Goal: Information Seeking & Learning: Learn about a topic

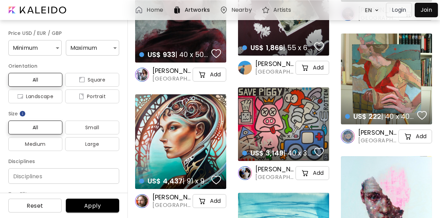
scroll to position [59, 0]
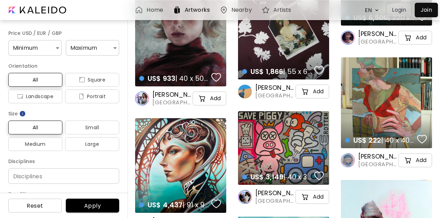
click at [246, 7] on h6 "Nearby" at bounding box center [241, 10] width 20 height 6
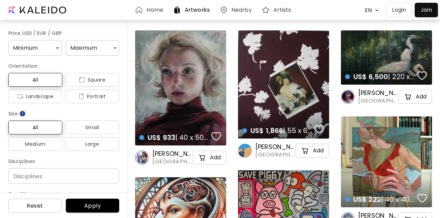
click at [153, 11] on h6 "Home" at bounding box center [154, 10] width 16 height 6
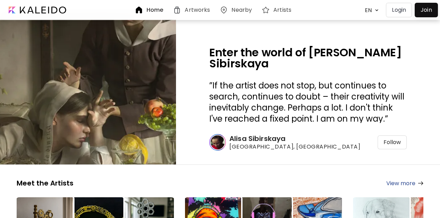
click at [183, 13] on div "Artworks" at bounding box center [193, 10] width 40 height 8
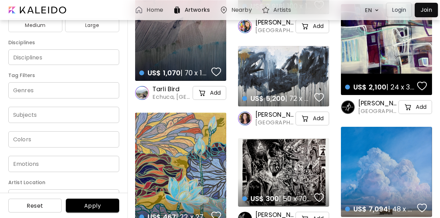
scroll to position [139, 0]
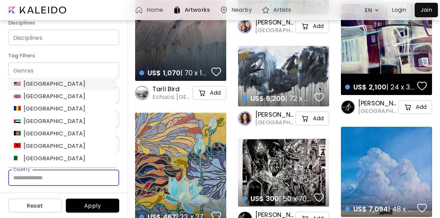
click at [51, 174] on input "Country" at bounding box center [63, 178] width 111 height 16
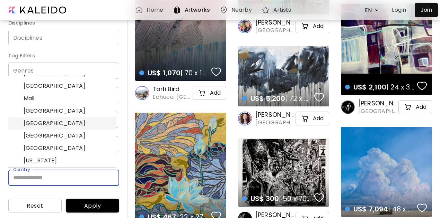
scroll to position [1343, 0]
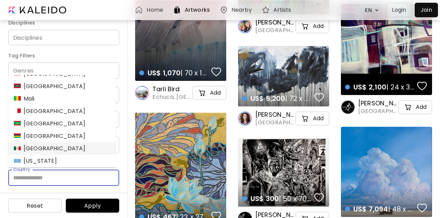
click at [57, 145] on li "Mexico" at bounding box center [61, 149] width 107 height 12
type input "******"
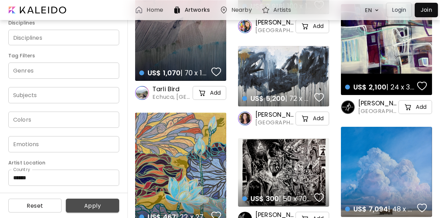
click at [92, 203] on span "Apply" at bounding box center [92, 206] width 42 height 7
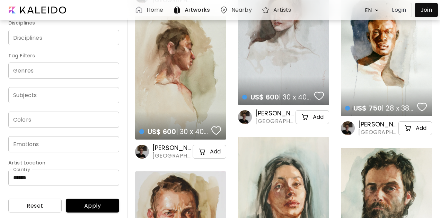
scroll to position [16924, 0]
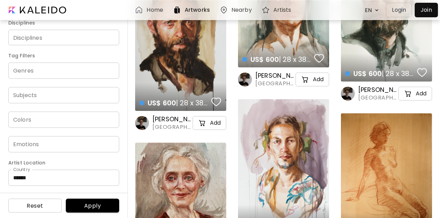
click at [200, 50] on div "US$ 600 | 28 x 38 cm details" at bounding box center [180, 46] width 91 height 131
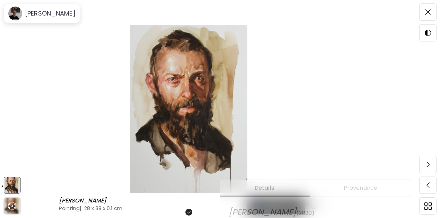
scroll to position [107, 0]
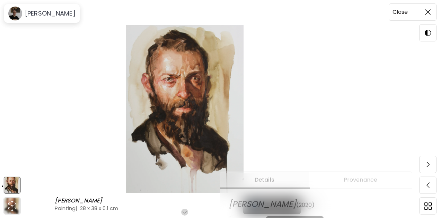
click at [429, 9] on span at bounding box center [427, 12] width 15 height 15
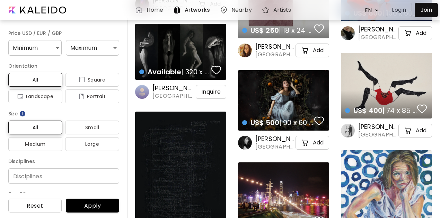
scroll to position [22867, 0]
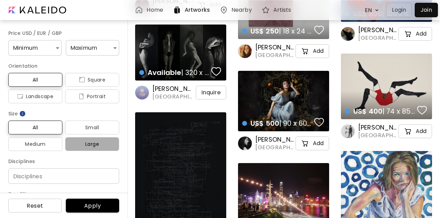
click at [93, 142] on span "Large" at bounding box center [92, 144] width 43 height 8
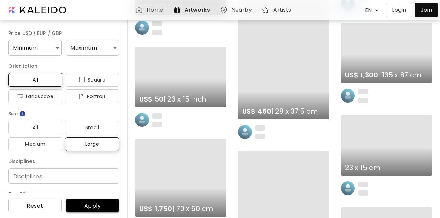
scroll to position [20252, 0]
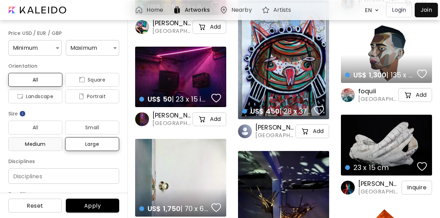
click at [45, 147] on span "Medium" at bounding box center [35, 144] width 43 height 8
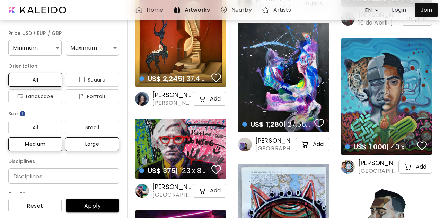
scroll to position [20086, 0]
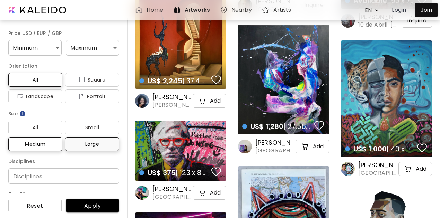
click at [87, 142] on span "Large" at bounding box center [92, 144] width 43 height 8
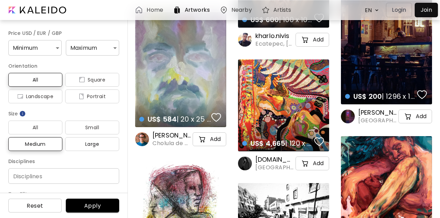
scroll to position [11574, 0]
click at [276, 77] on div "US$ 4,665 | 120 x 120 cm details" at bounding box center [283, 106] width 91 height 92
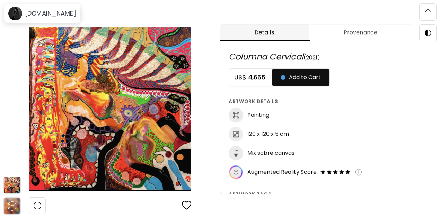
scroll to position [350, 0]
click at [428, 4] on div at bounding box center [427, 12] width 17 height 17
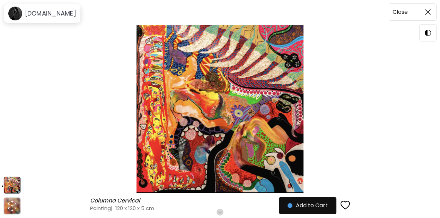
click at [429, 9] on span at bounding box center [427, 12] width 15 height 15
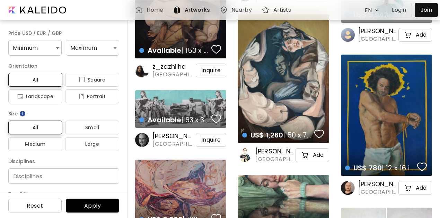
scroll to position [5793, 0]
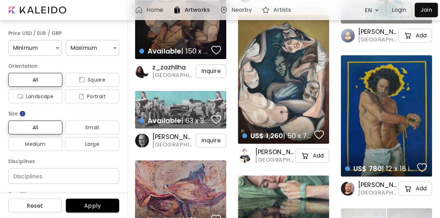
click at [374, 124] on div "US$ 780 | 12 x 16 inch details" at bounding box center [386, 116] width 91 height 122
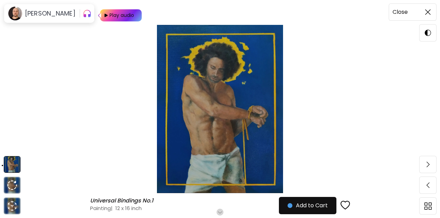
click at [426, 14] on img at bounding box center [428, 12] width 6 height 6
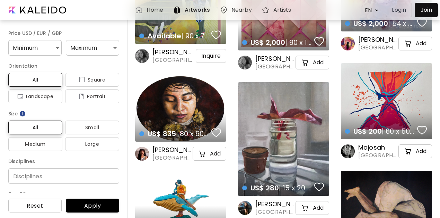
scroll to position [5625, 0]
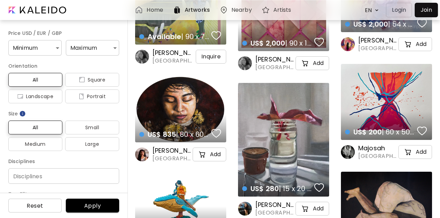
click at [368, 88] on div "US$ 200 | 60 x 50 cm details" at bounding box center [386, 102] width 91 height 76
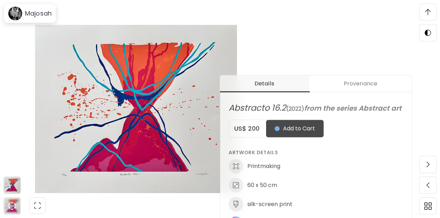
scroll to position [212, 0]
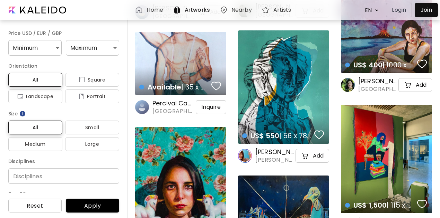
scroll to position [1941, 0]
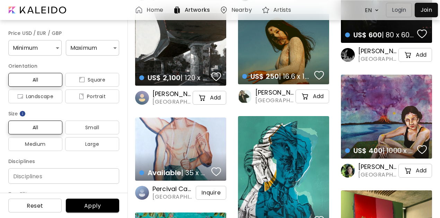
click at [193, 132] on div "Available | 35 x 25 cm details" at bounding box center [180, 149] width 91 height 63
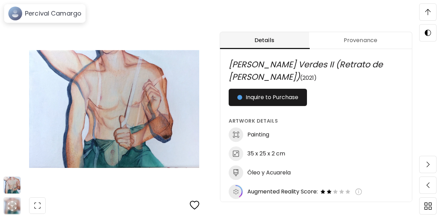
scroll to position [303, 0]
click at [362, 191] on img at bounding box center [358, 191] width 7 height 7
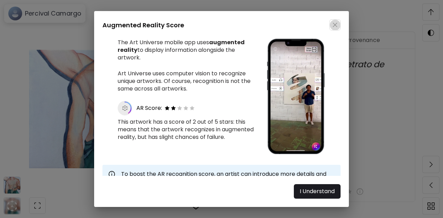
click at [336, 24] on img "button" at bounding box center [335, 25] width 5 height 5
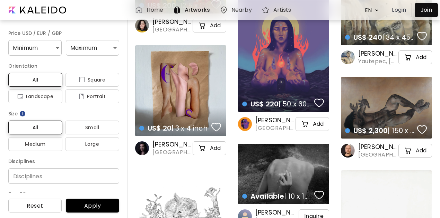
scroll to position [23668, 0]
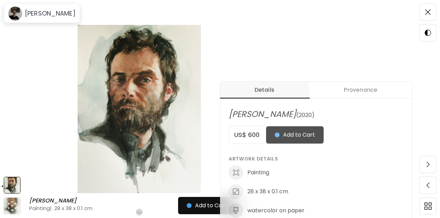
scroll to position [202, 0]
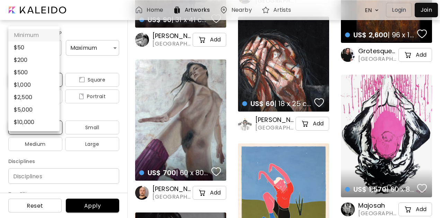
click at [75, 48] on div at bounding box center [220, 109] width 440 height 218
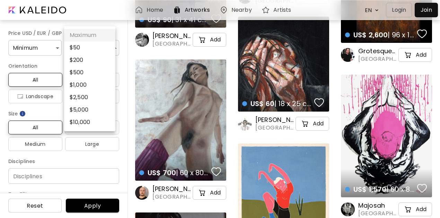
click at [78, 81] on li "$ 1,000" at bounding box center [89, 85] width 51 height 12
type input "****"
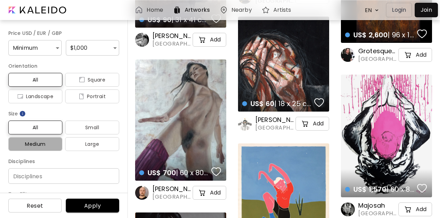
click at [54, 142] on span "Medium" at bounding box center [35, 144] width 43 height 8
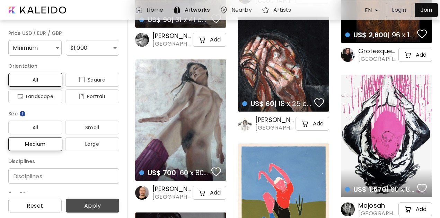
click at [94, 203] on span "Apply" at bounding box center [92, 206] width 42 height 7
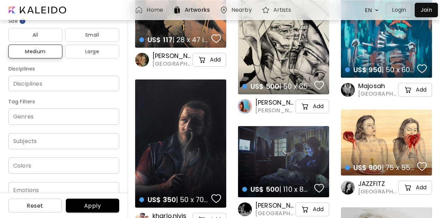
scroll to position [93, 0]
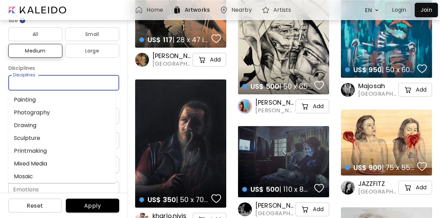
click at [61, 86] on input "Disciplines" at bounding box center [64, 82] width 100 height 7
click at [47, 97] on li "Painting" at bounding box center [61, 99] width 107 height 13
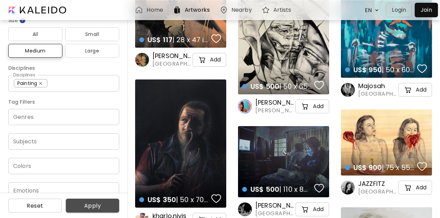
click at [88, 209] on span "Apply" at bounding box center [92, 206] width 42 height 7
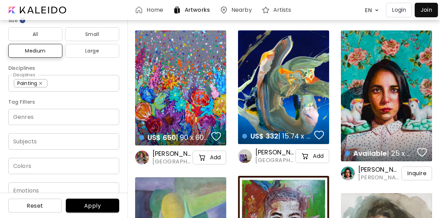
click at [199, 85] on div "US$ 650 | 90 x 60 cm details" at bounding box center [180, 87] width 91 height 115
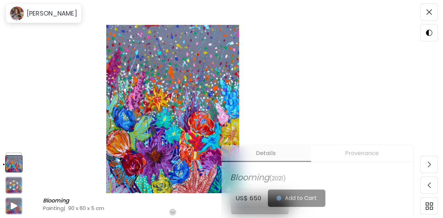
scroll to position [114, 0]
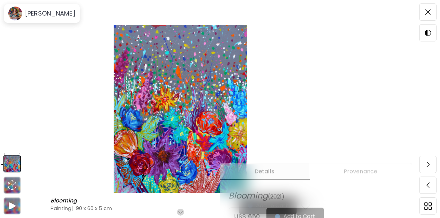
click at [220, 90] on img at bounding box center [180, 109] width 302 height 169
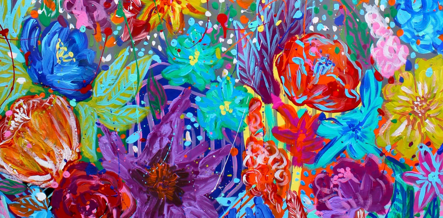
scroll to position [254, 0]
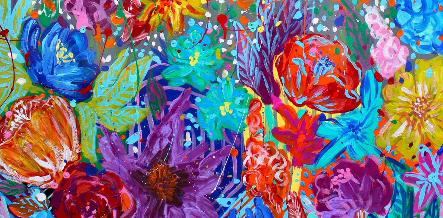
drag, startPoint x: 219, startPoint y: 90, endPoint x: 214, endPoint y: 84, distance: 8.1
click at [214, 84] on img at bounding box center [221, 26] width 443 height 561
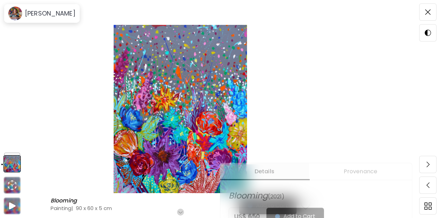
click at [215, 84] on img at bounding box center [180, 109] width 302 height 169
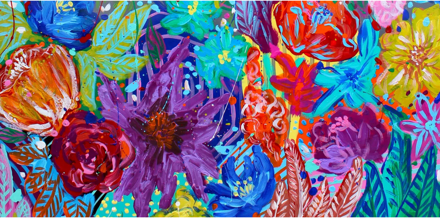
scroll to position [307, 0]
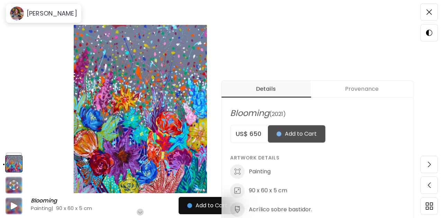
scroll to position [203, 0]
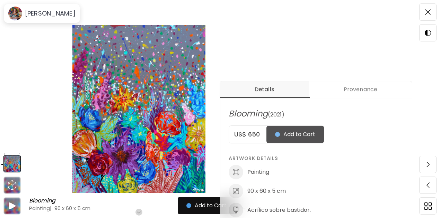
drag, startPoint x: 162, startPoint y: 109, endPoint x: 157, endPoint y: 111, distance: 5.9
click at [182, 123] on img at bounding box center [138, 109] width 219 height 169
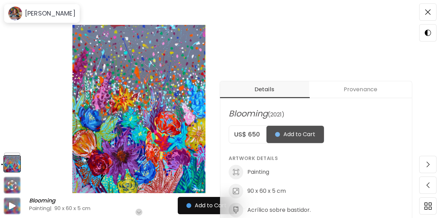
click at [128, 142] on img at bounding box center [138, 109] width 219 height 169
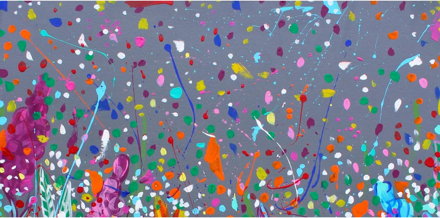
scroll to position [131, 0]
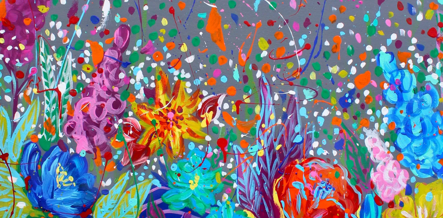
click at [128, 142] on img at bounding box center [221, 149] width 443 height 561
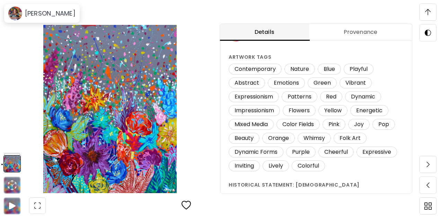
scroll to position [504, 0]
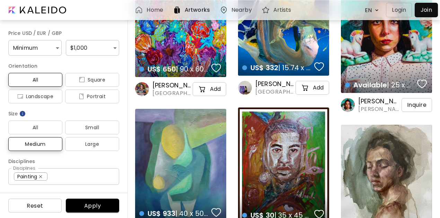
click at [93, 42] on body "Home Artworks Nearby Artists EN ******* Login Join Price USD / EUR / GBP Minimu…" at bounding box center [220, 40] width 440 height 218
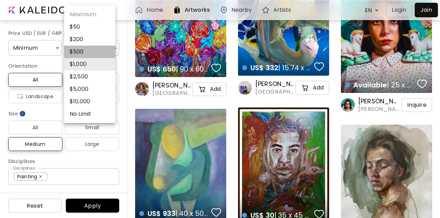
click at [87, 50] on li "$ 500" at bounding box center [89, 52] width 51 height 12
type input "***"
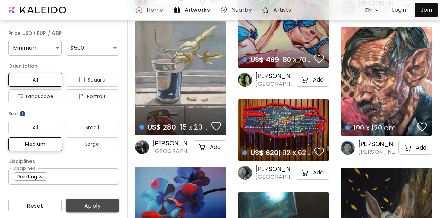
click at [87, 203] on span "Apply" at bounding box center [92, 206] width 42 height 7
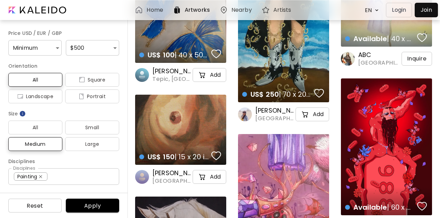
scroll to position [18064, 0]
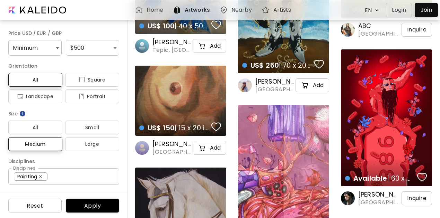
click at [367, 198] on h6 "Saúl De León Torres" at bounding box center [379, 195] width 42 height 8
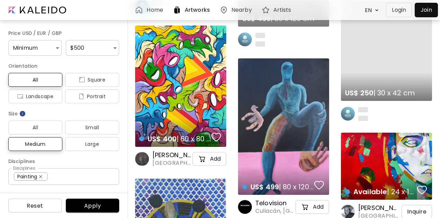
scroll to position [10787, 0]
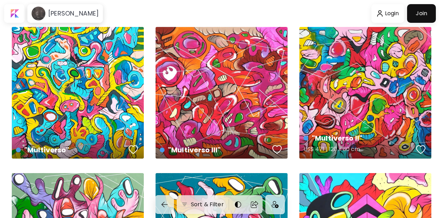
click at [370, 101] on div ""Multiverso II" US$ 471 | 120 x 60 cm" at bounding box center [365, 93] width 132 height 132
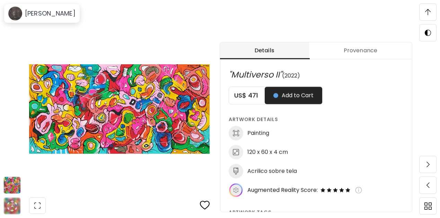
scroll to position [272, 0]
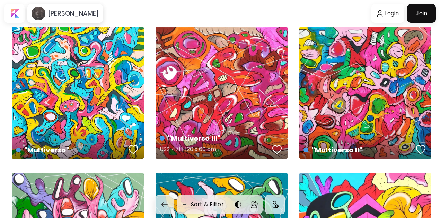
click at [209, 92] on div ""Multiverso III" US$ 471 | 120 x 60 cm" at bounding box center [221, 93] width 132 height 132
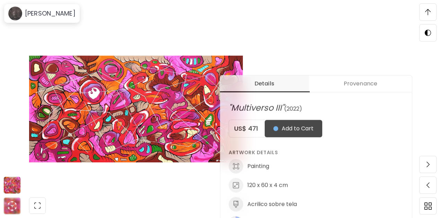
scroll to position [212, 0]
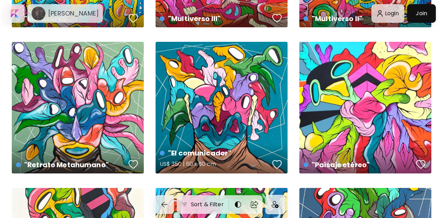
scroll to position [180, 0]
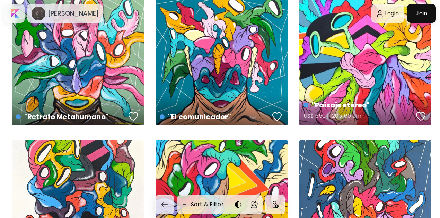
click at [335, 48] on div ""Paisaje etéreo" US$ 650 | 120 x 60 cm" at bounding box center [365, 60] width 132 height 132
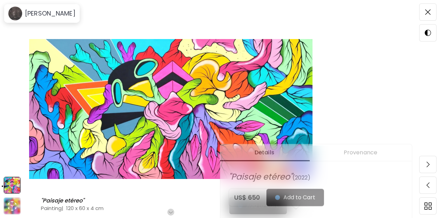
scroll to position [131, 0]
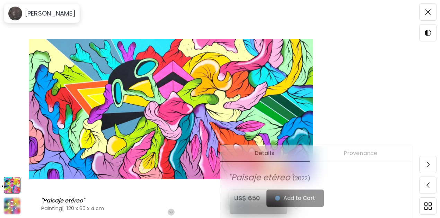
click at [426, 12] on img at bounding box center [428, 12] width 6 height 6
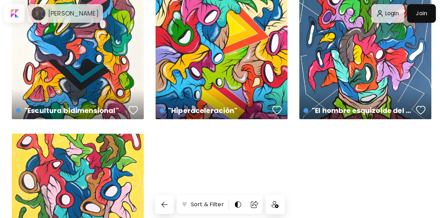
scroll to position [333, 0]
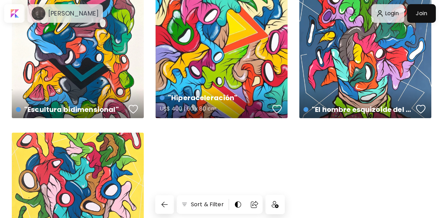
click at [252, 64] on div ""Hiperaceleración" US$ 400 | 60 x 80 cm" at bounding box center [221, 52] width 132 height 132
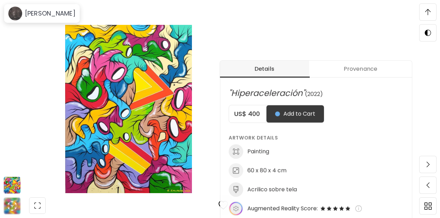
scroll to position [235, 0]
click at [433, 10] on span at bounding box center [427, 12] width 15 height 15
